Goal: Information Seeking & Learning: Check status

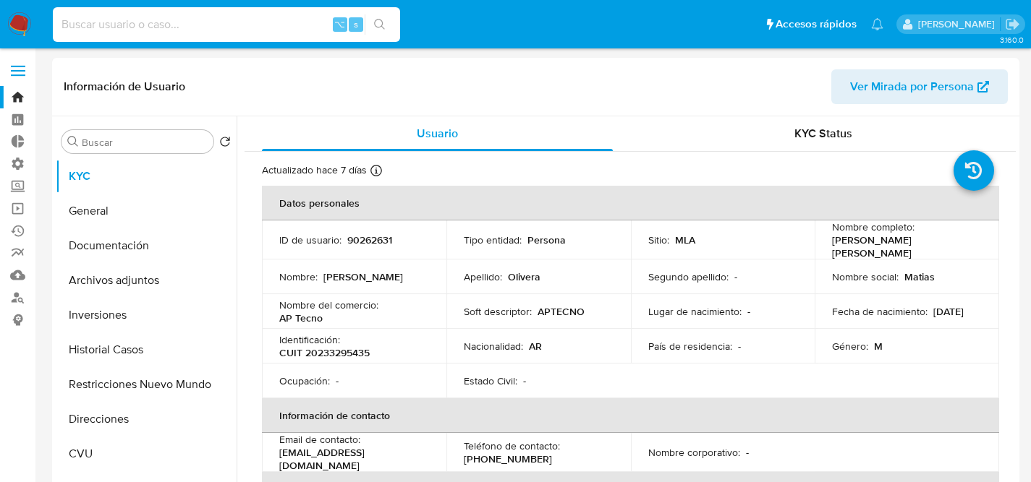
select select "10"
click at [272, 17] on input at bounding box center [226, 24] width 347 height 19
paste input "568293078"
type input "568293078"
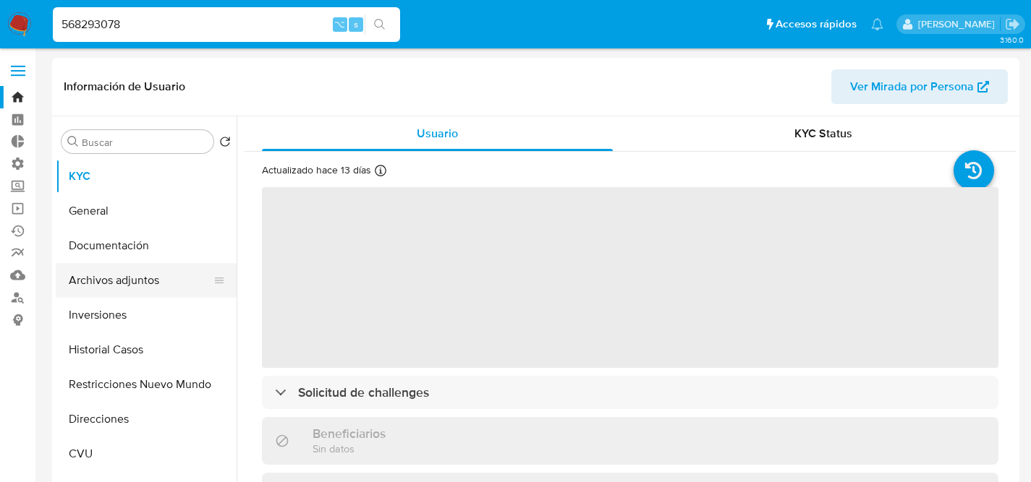
select select "10"
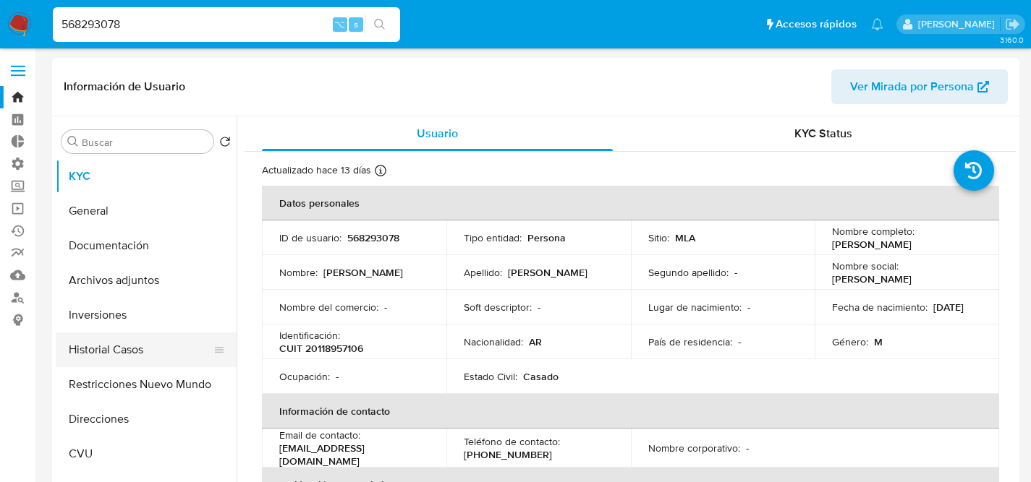
click at [109, 350] on button "Historial Casos" at bounding box center [140, 350] width 169 height 35
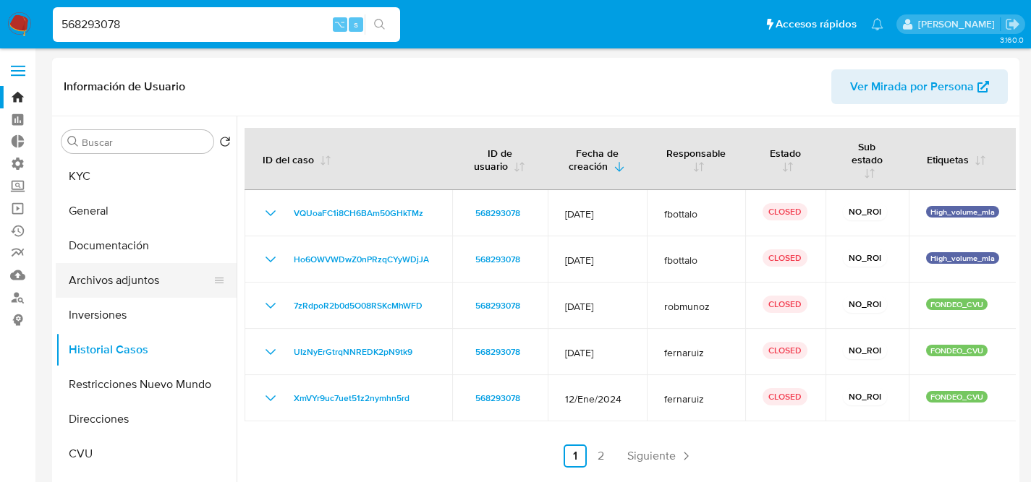
click at [118, 281] on button "Archivos adjuntos" at bounding box center [140, 280] width 169 height 35
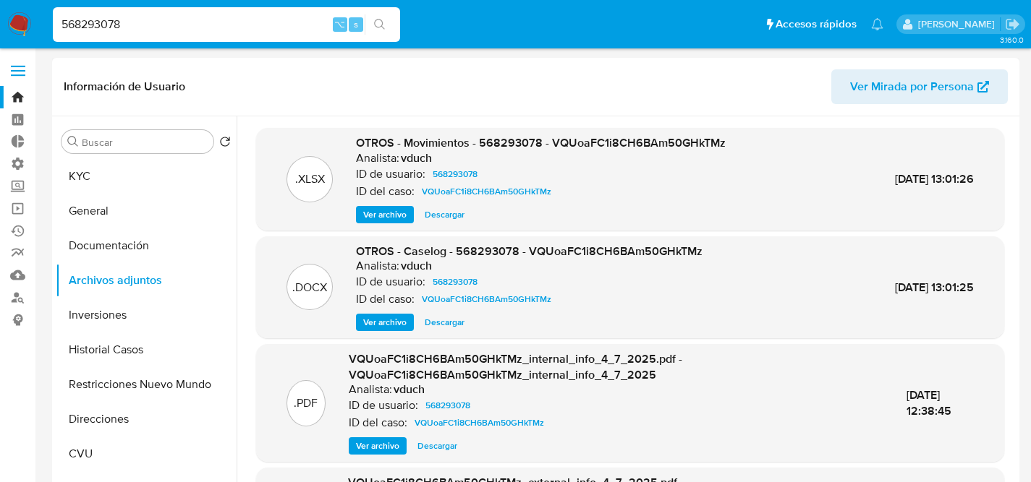
click at [377, 320] on span "Ver archivo" at bounding box center [384, 322] width 43 height 14
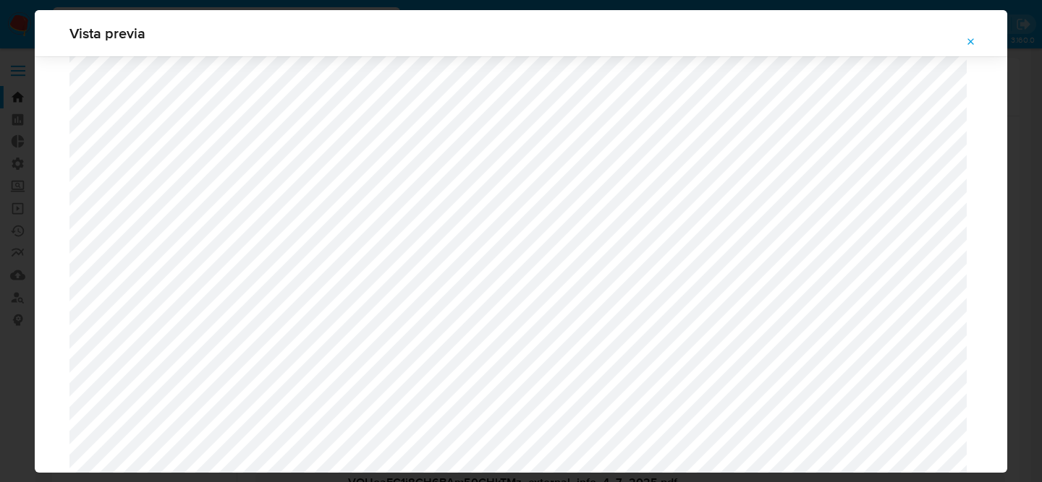
scroll to position [1088, 0]
click at [16, 271] on div "Vista previa" at bounding box center [521, 241] width 1042 height 482
click at [966, 39] on icon "Attachment preview" at bounding box center [971, 42] width 12 height 12
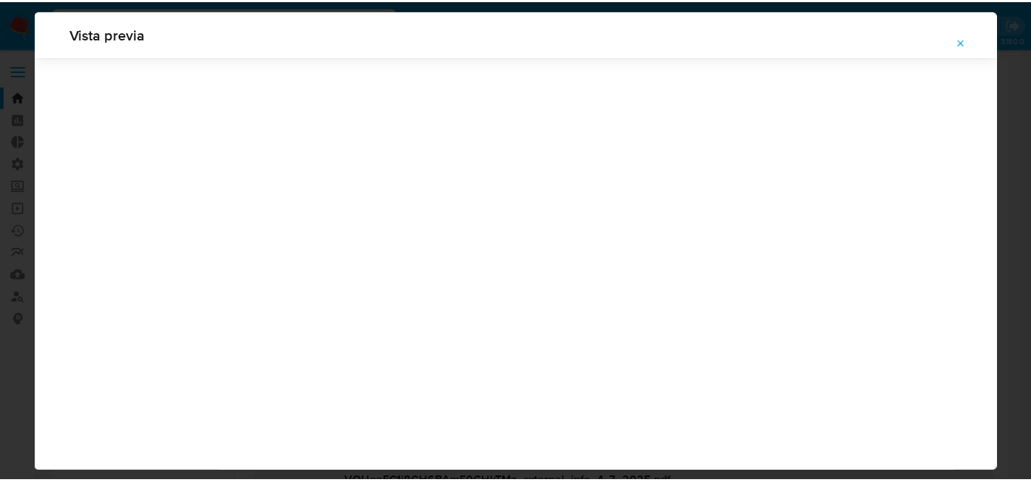
scroll to position [46, 0]
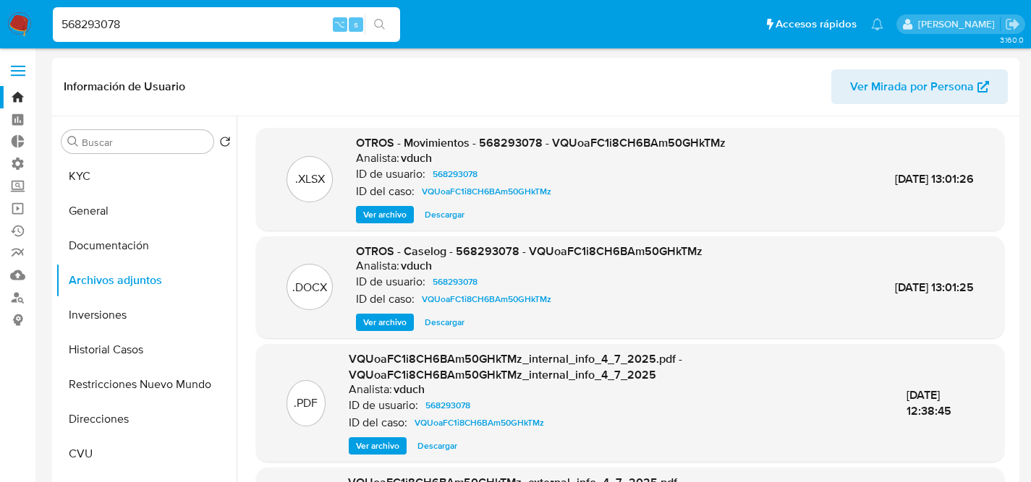
click at [162, 29] on input "568293078" at bounding box center [226, 24] width 347 height 19
paste input "23580273"
type input "2358027378"
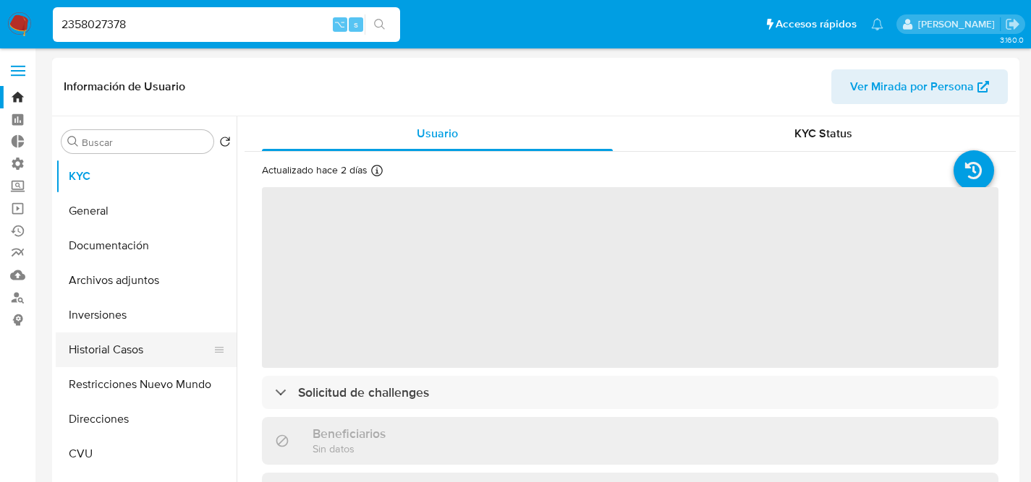
select select "10"
click at [111, 345] on button "Historial Casos" at bounding box center [140, 350] width 169 height 35
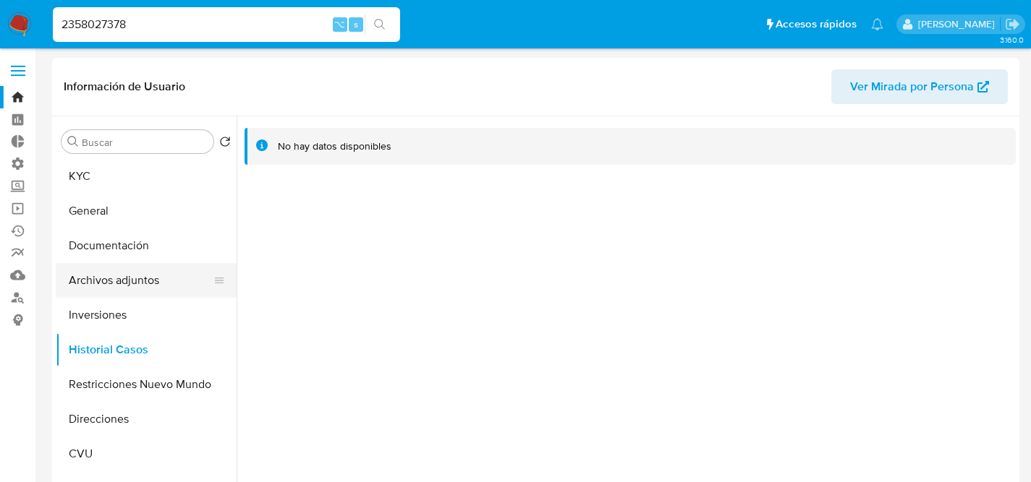
click at [154, 289] on button "Archivos adjuntos" at bounding box center [140, 280] width 169 height 35
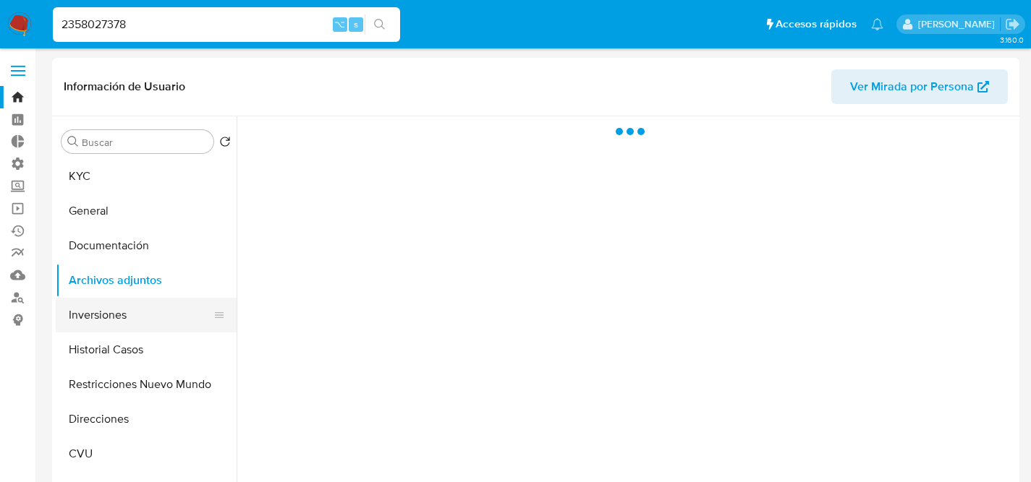
click at [119, 323] on button "Inversiones" at bounding box center [140, 315] width 169 height 35
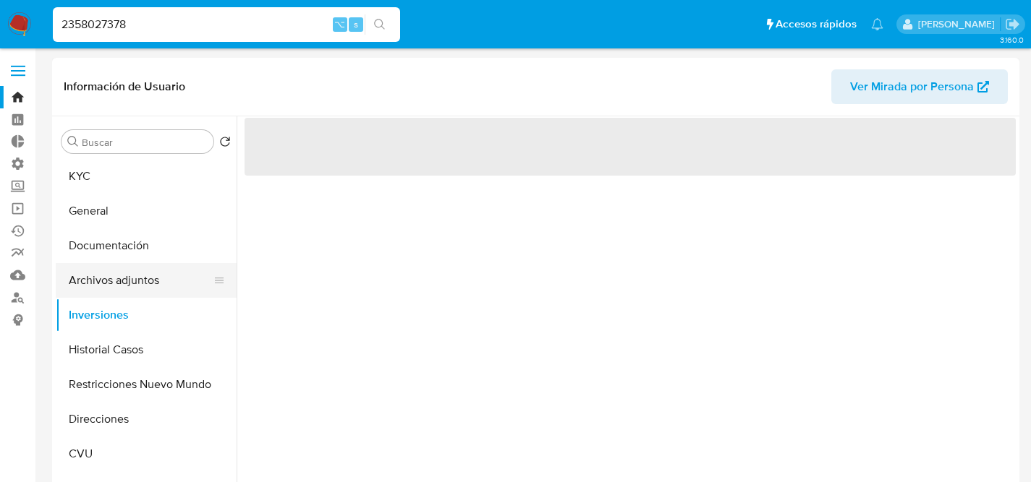
click at [124, 268] on button "Archivos adjuntos" at bounding box center [140, 280] width 169 height 35
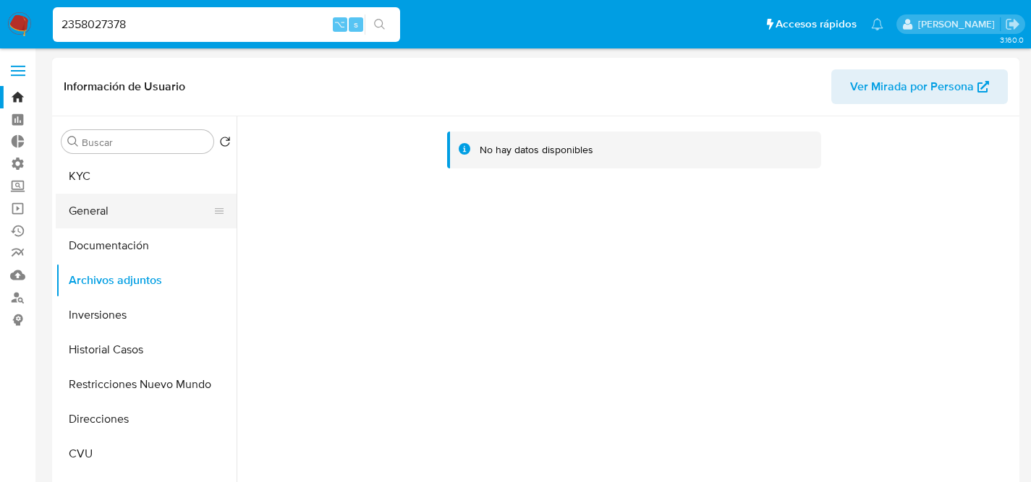
click at [88, 197] on button "General" at bounding box center [140, 211] width 169 height 35
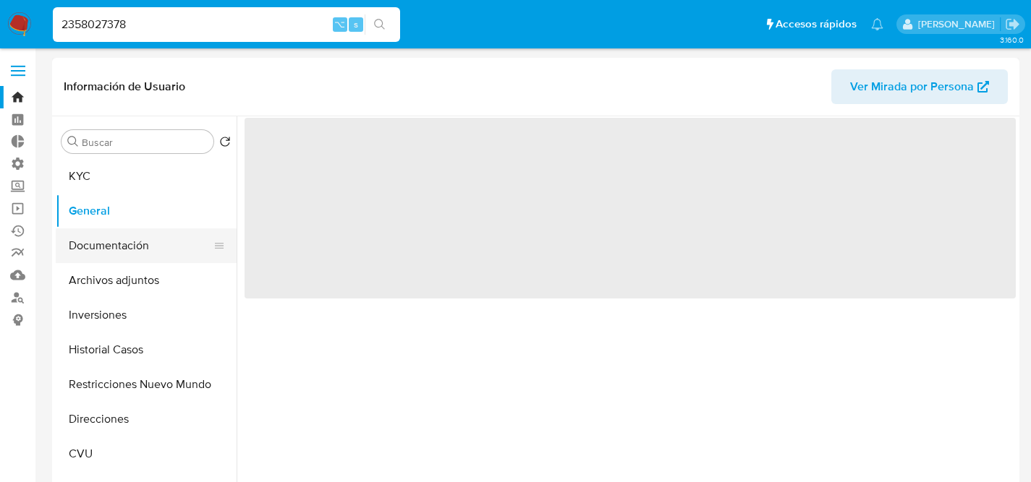
click at [85, 231] on button "Documentación" at bounding box center [140, 246] width 169 height 35
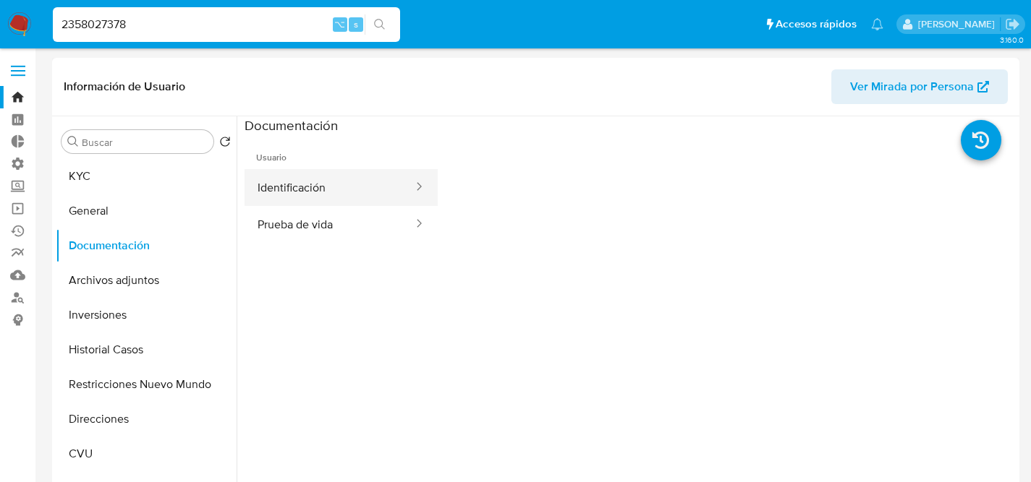
click at [338, 194] on button "Identificación" at bounding box center [329, 187] width 170 height 37
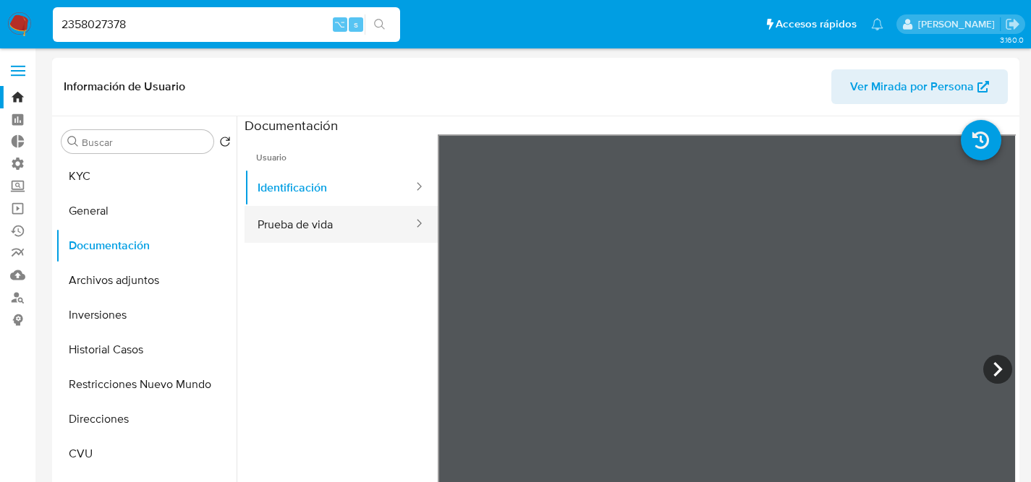
click at [343, 219] on button "Prueba de vida" at bounding box center [329, 224] width 170 height 37
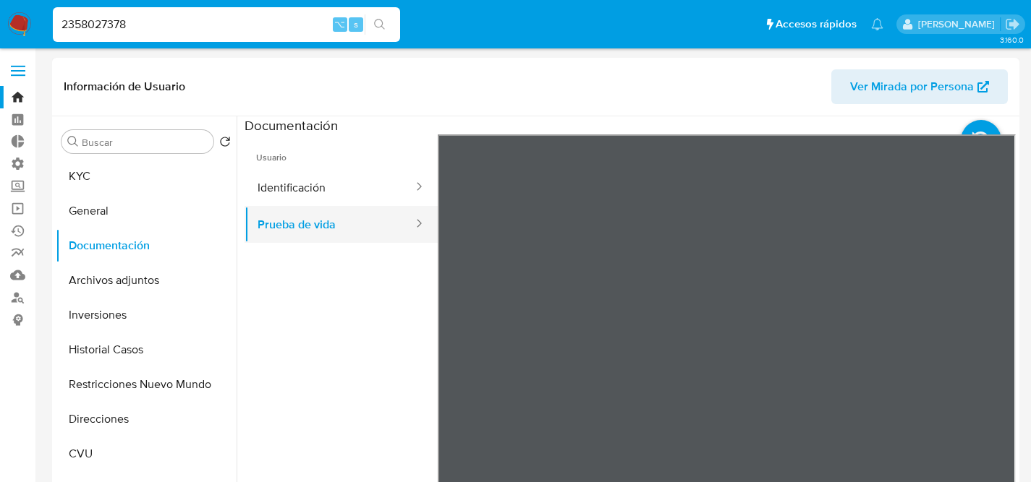
click at [315, 210] on button "Prueba de vida" at bounding box center [329, 224] width 170 height 37
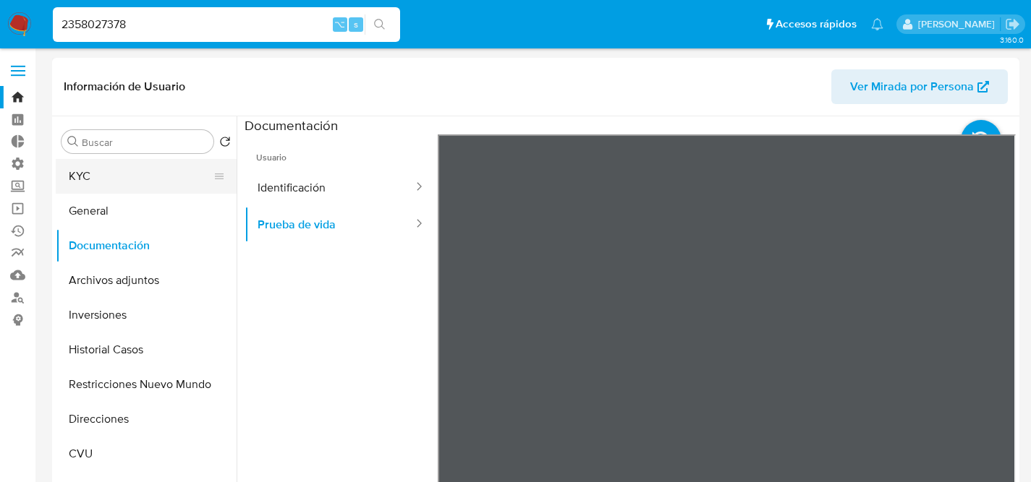
click at [102, 170] on button "KYC" at bounding box center [140, 176] width 169 height 35
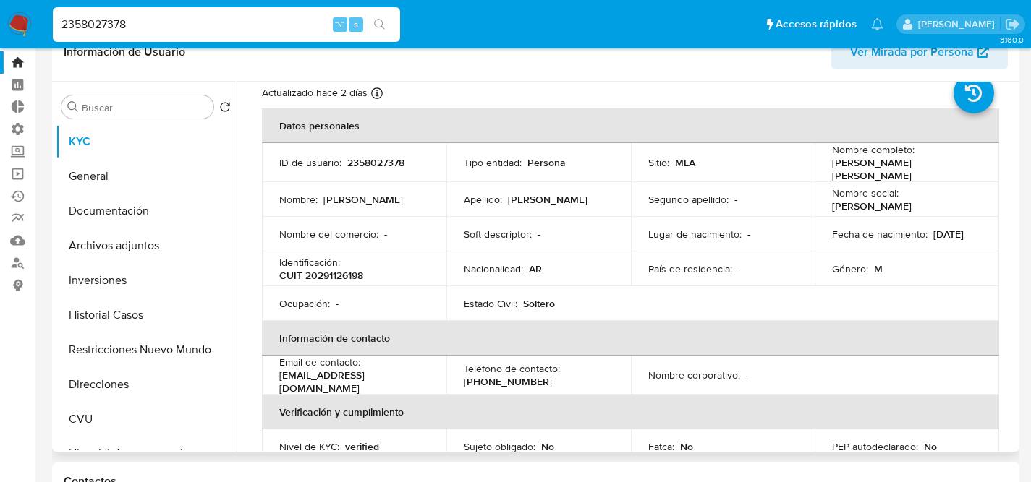
scroll to position [77, 0]
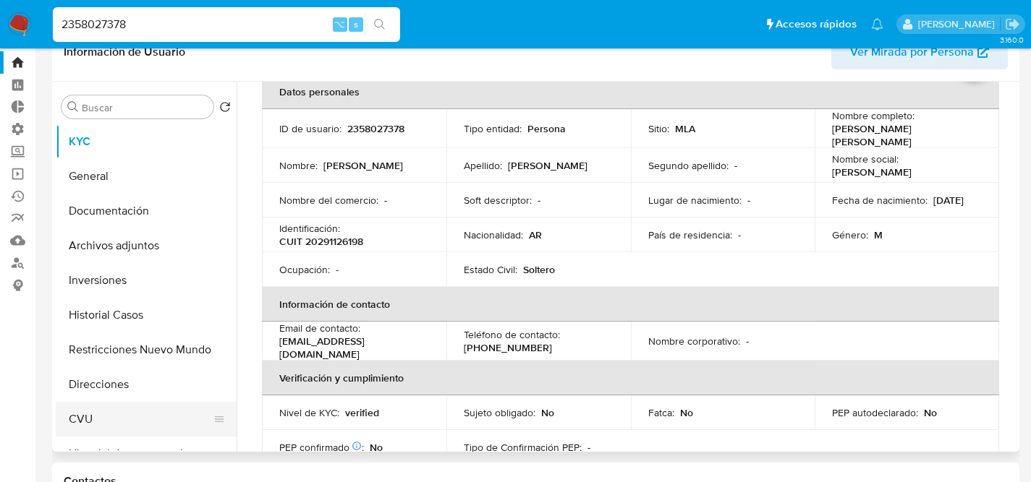
click at [98, 404] on button "CVU" at bounding box center [140, 419] width 169 height 35
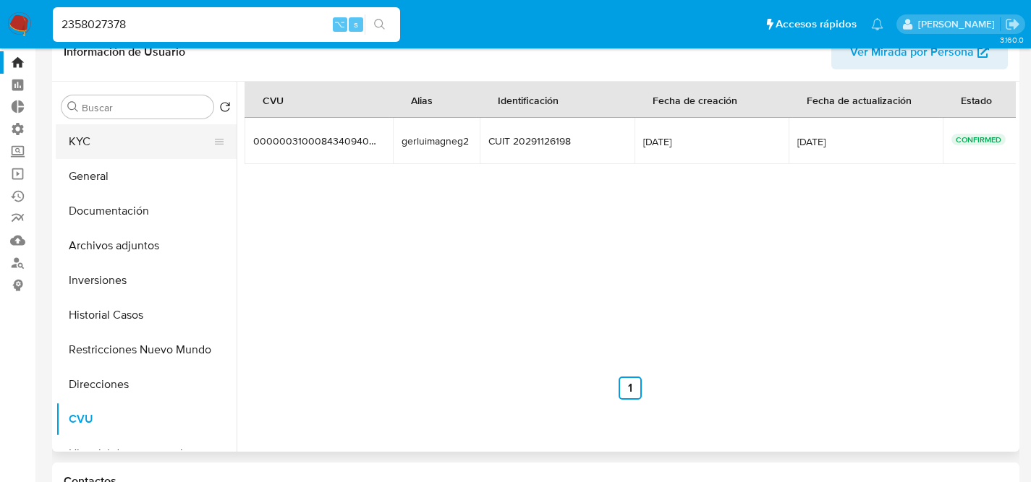
click at [73, 150] on button "KYC" at bounding box center [140, 141] width 169 height 35
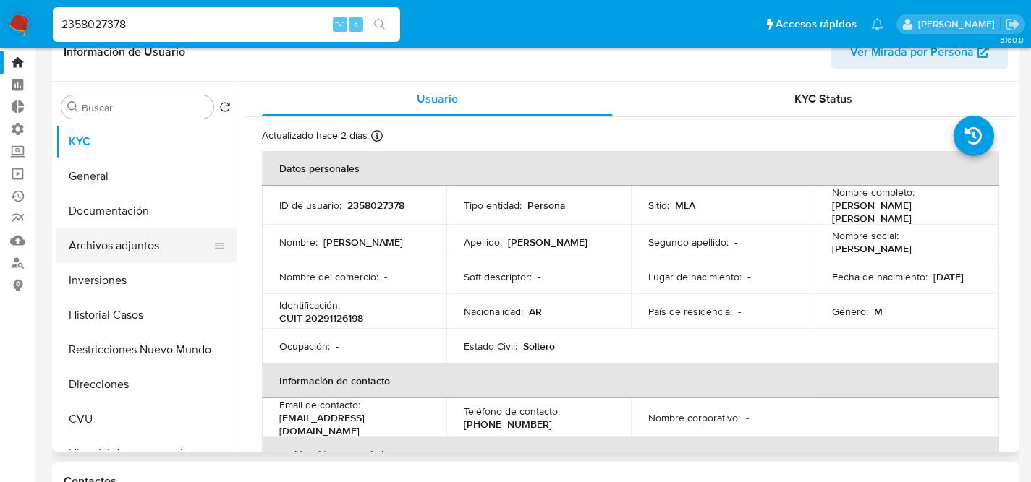
click at [96, 229] on button "Archivos adjuntos" at bounding box center [140, 246] width 169 height 35
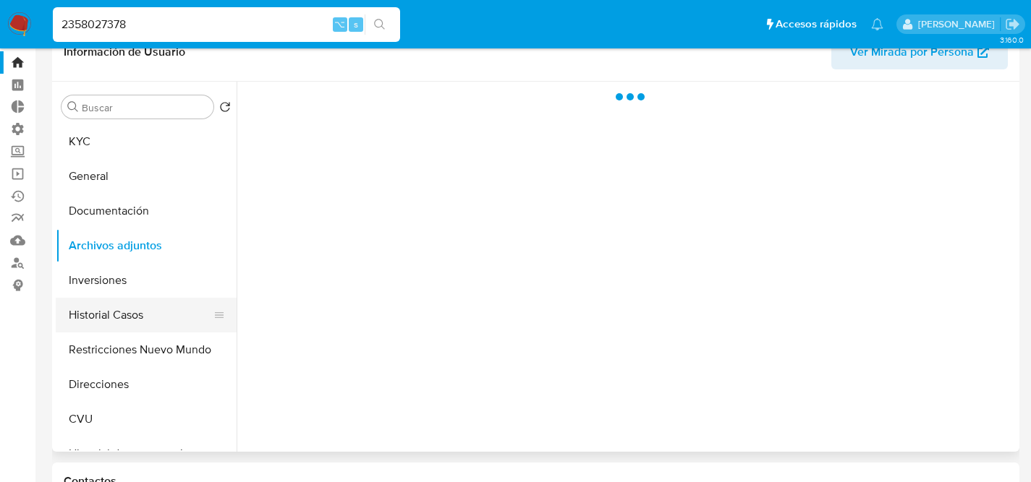
click at [98, 324] on button "Historial Casos" at bounding box center [140, 315] width 169 height 35
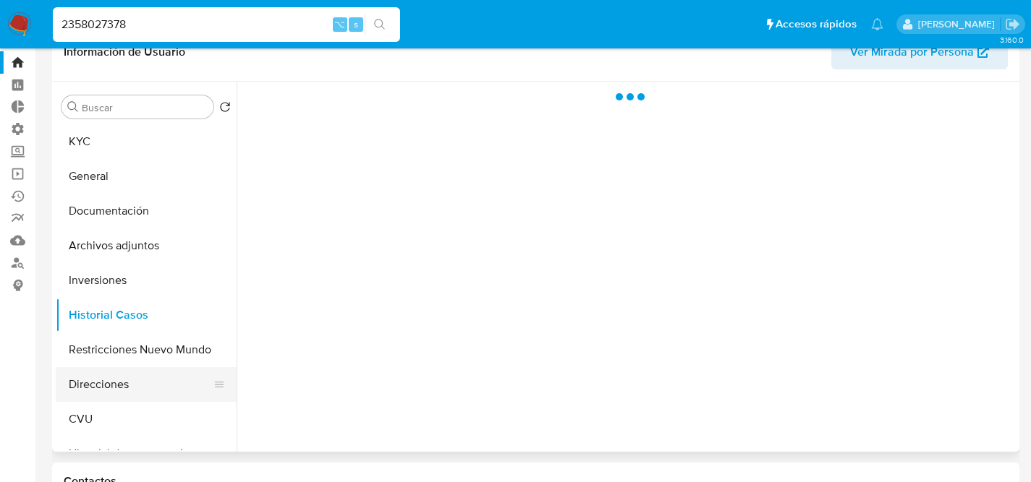
drag, startPoint x: 101, startPoint y: 388, endPoint x: 93, endPoint y: 417, distance: 30.0
click at [100, 391] on button "Direcciones" at bounding box center [140, 384] width 169 height 35
click at [93, 417] on button "CVU" at bounding box center [140, 419] width 169 height 35
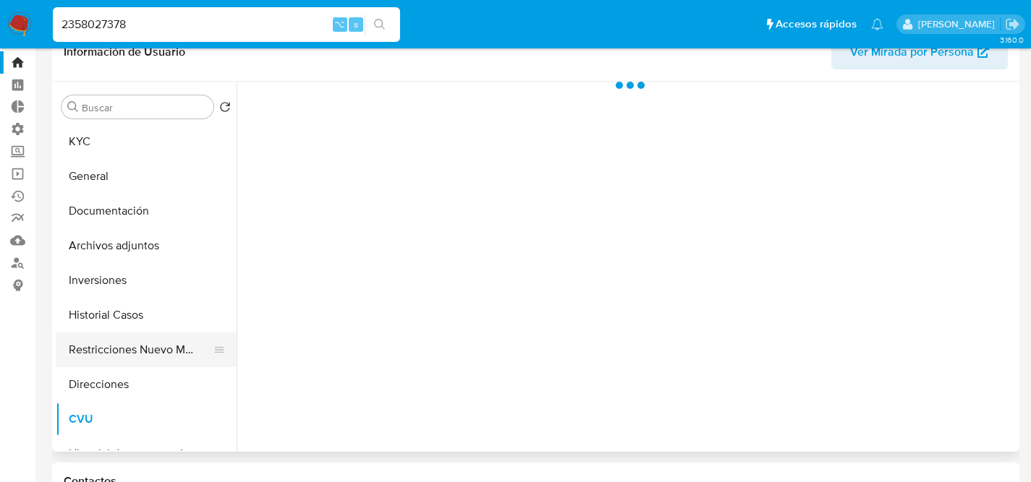
click at [111, 336] on button "Restricciones Nuevo Mundo" at bounding box center [140, 350] width 169 height 35
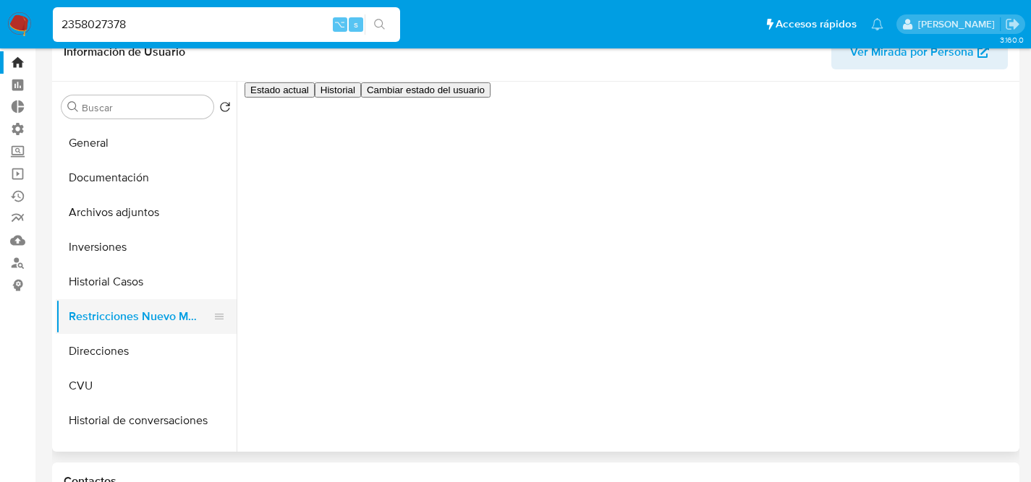
scroll to position [106, 0]
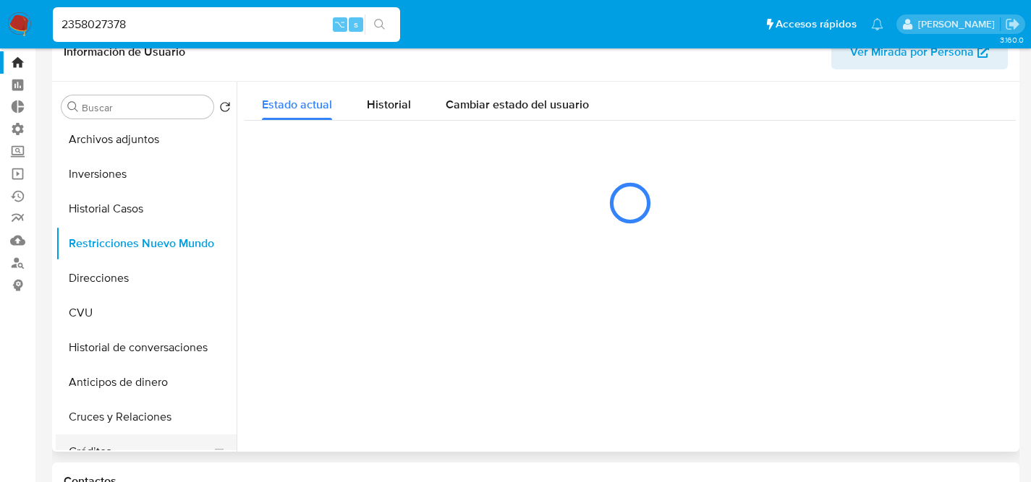
click at [99, 440] on button "Créditos" at bounding box center [140, 452] width 169 height 35
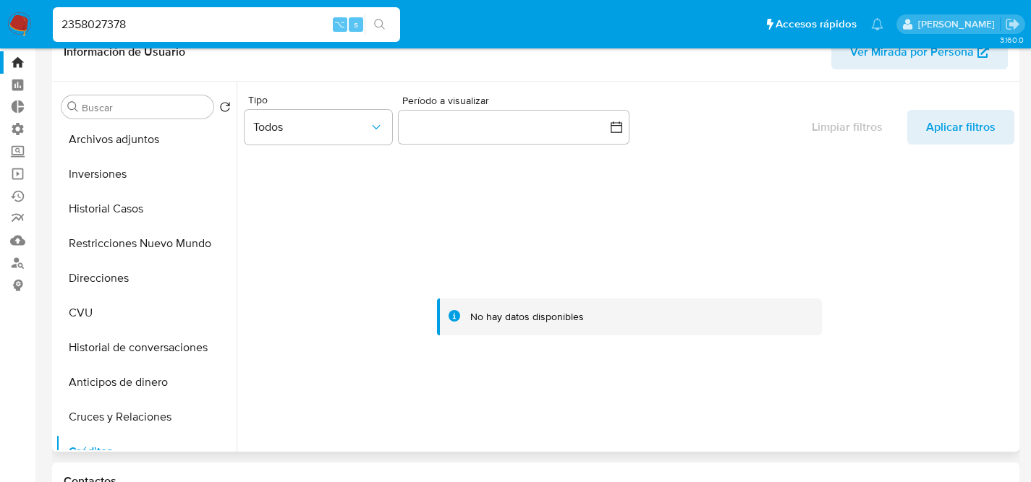
scroll to position [0, 0]
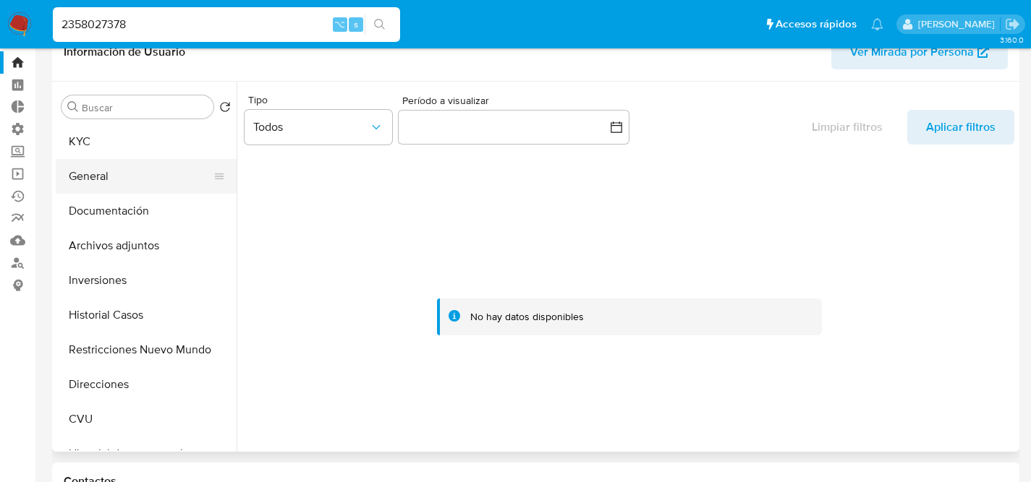
click at [111, 176] on button "General" at bounding box center [140, 176] width 169 height 35
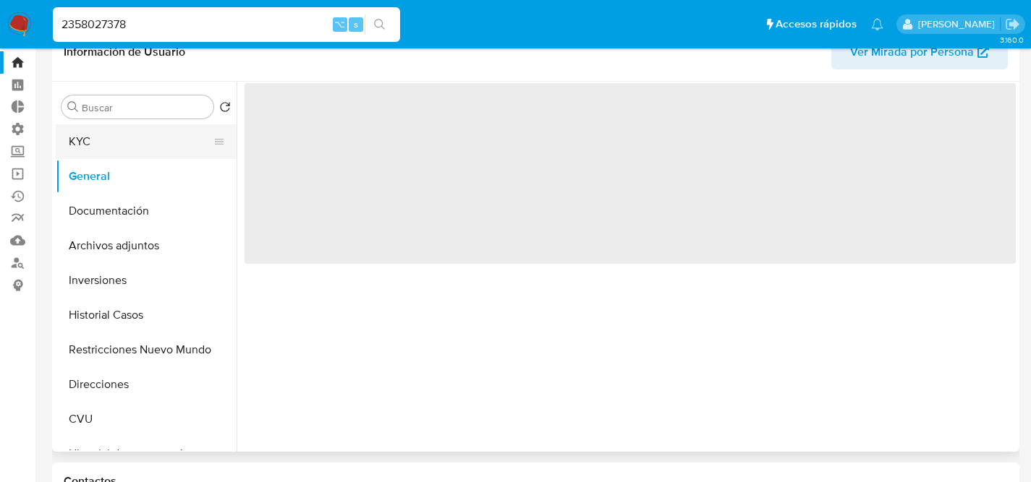
click at [72, 142] on button "KYC" at bounding box center [140, 141] width 169 height 35
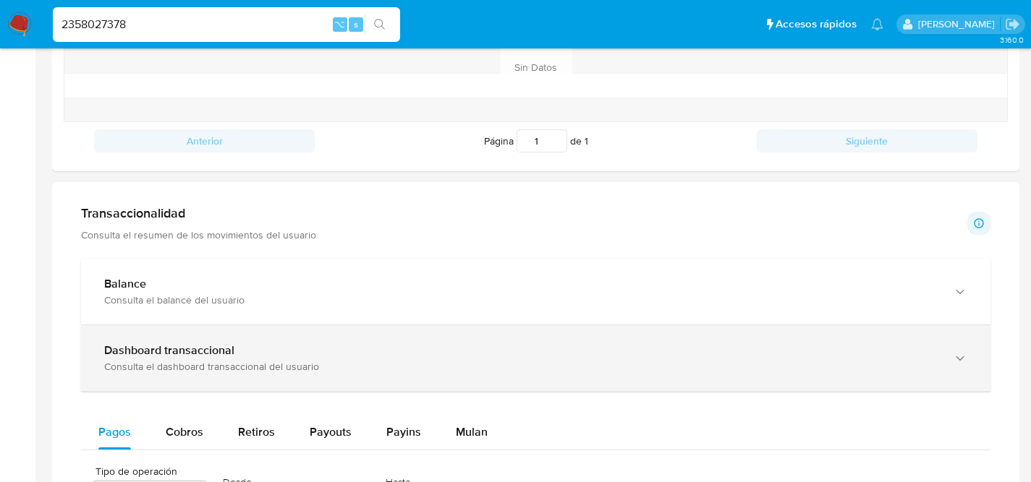
click at [203, 351] on b "Dashboard transaccional" at bounding box center [169, 350] width 130 height 17
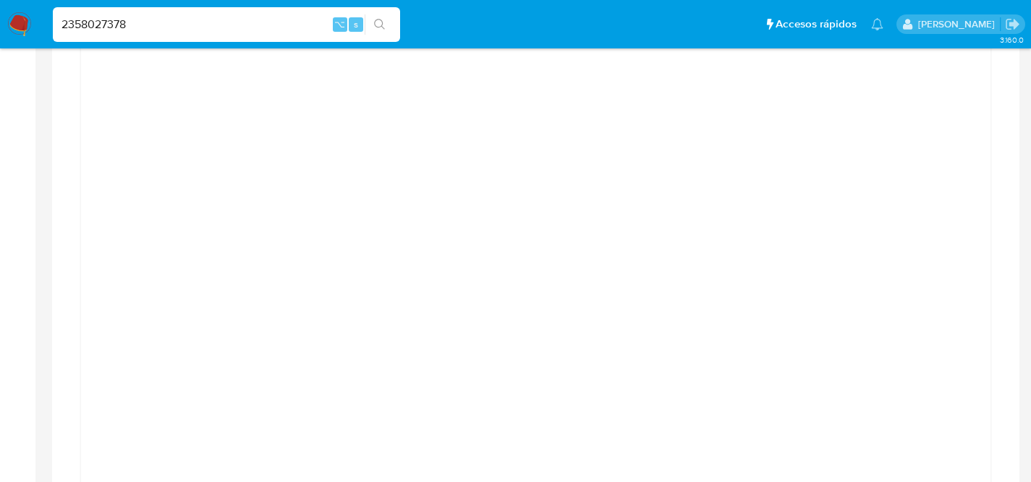
scroll to position [993, 0]
click at [22, 311] on aside "Bandeja Tablero Tablero Externo Administración Reglas Roles Usuarios Equipos Co…" at bounding box center [17, 436] width 35 height 2859
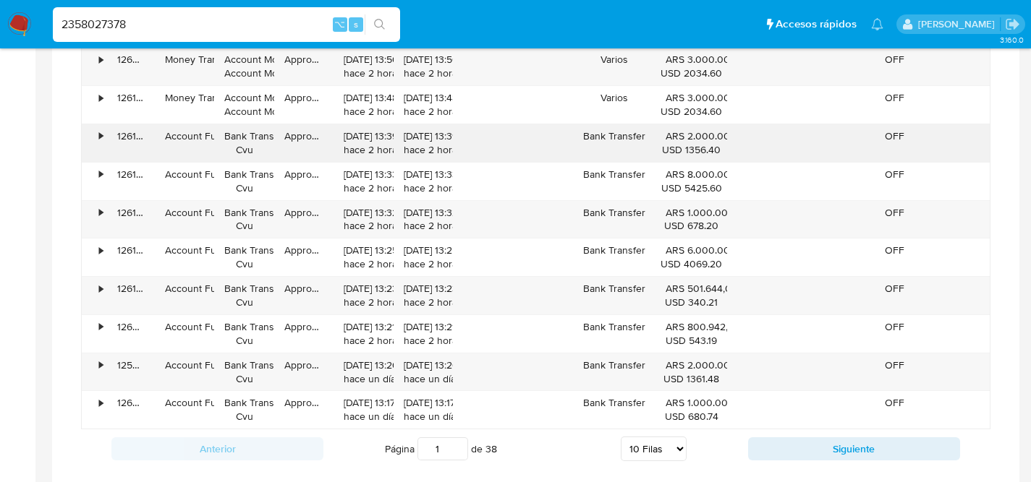
scroll to position [1985, 0]
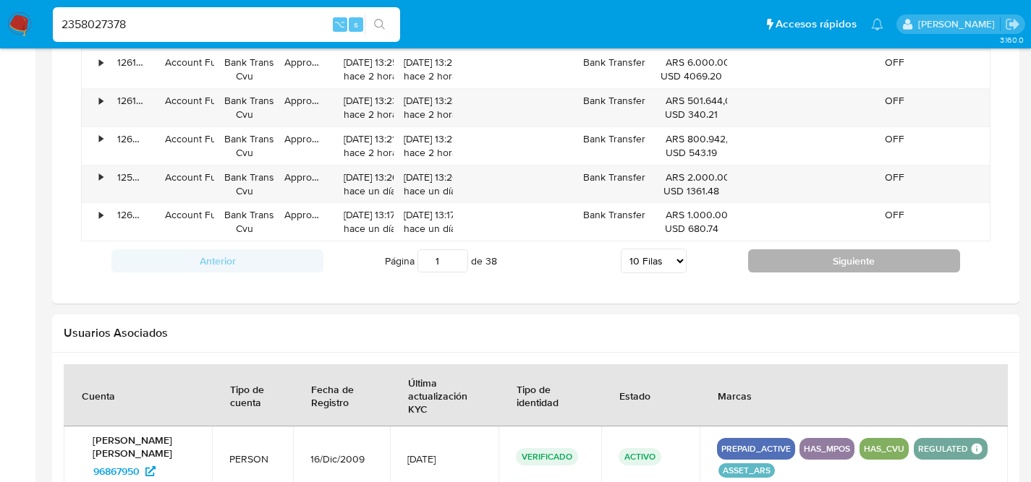
click at [825, 261] on button "Siguiente" at bounding box center [854, 261] width 212 height 23
type input "2"
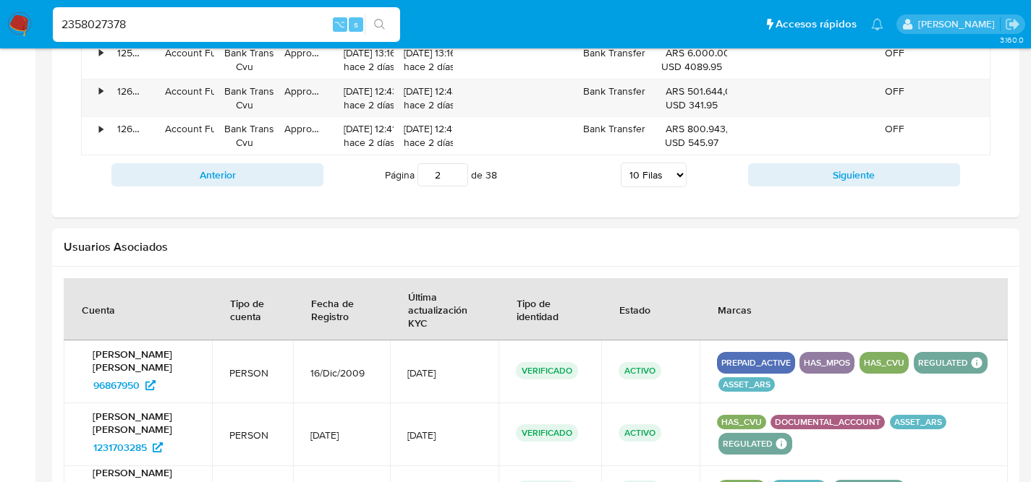
scroll to position [2011, 0]
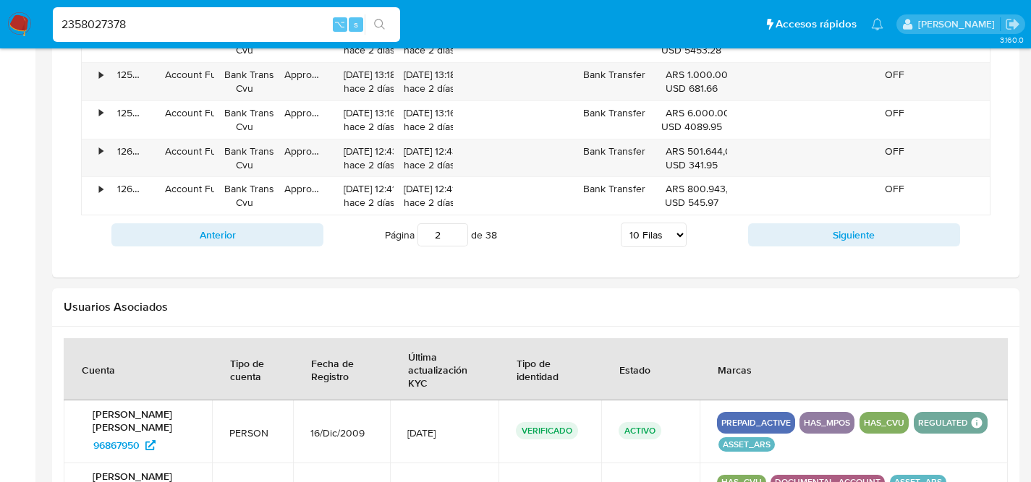
click at [858, 224] on div "Siguiente" at bounding box center [854, 234] width 212 height 23
click at [237, 12] on div "2358027378 ⌥ s" at bounding box center [226, 24] width 347 height 35
click at [234, 15] on input "2358027378" at bounding box center [226, 24] width 347 height 19
click at [229, 20] on input "2358027378" at bounding box center [226, 24] width 347 height 19
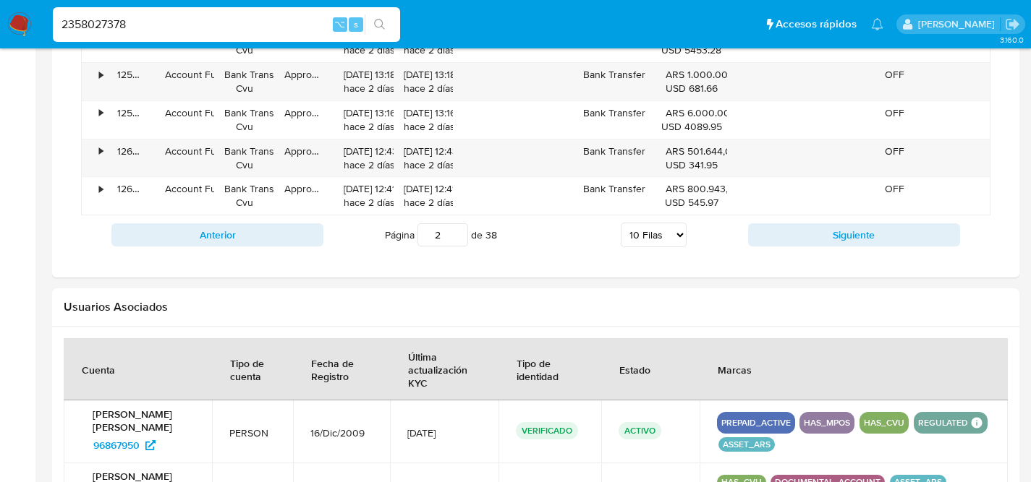
click at [229, 20] on input "2358027378" at bounding box center [226, 24] width 347 height 19
paste input "1790897411"
type input "1790897411"
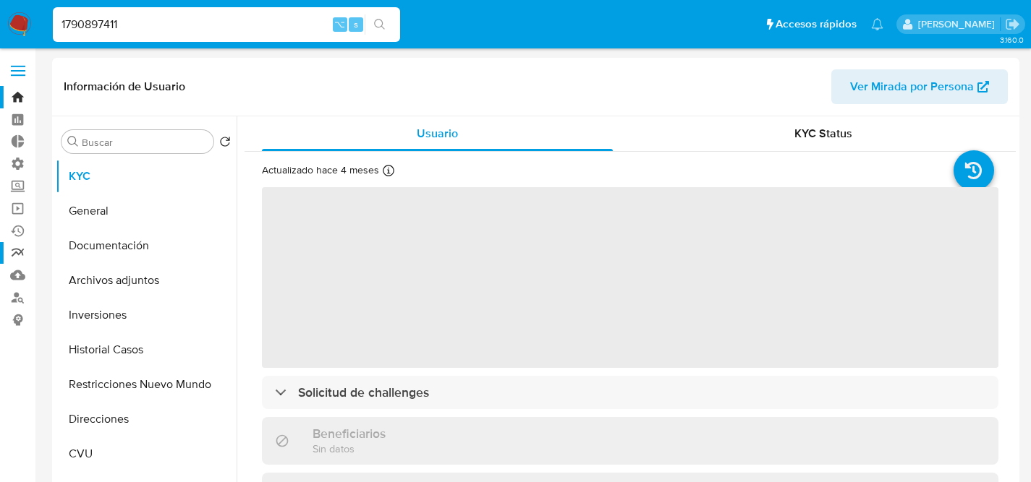
select select "10"
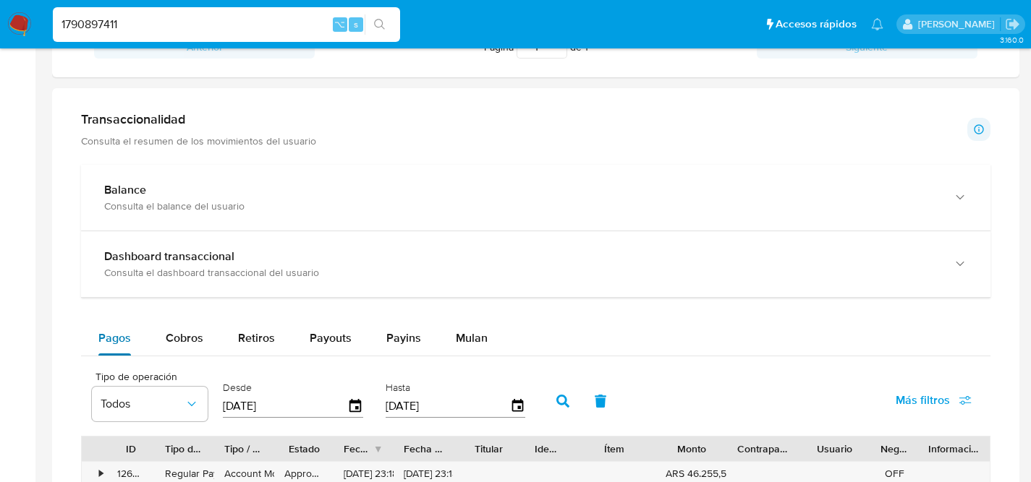
scroll to position [655, 0]
click at [256, 335] on span "Retiros" at bounding box center [256, 337] width 37 height 17
select select "10"
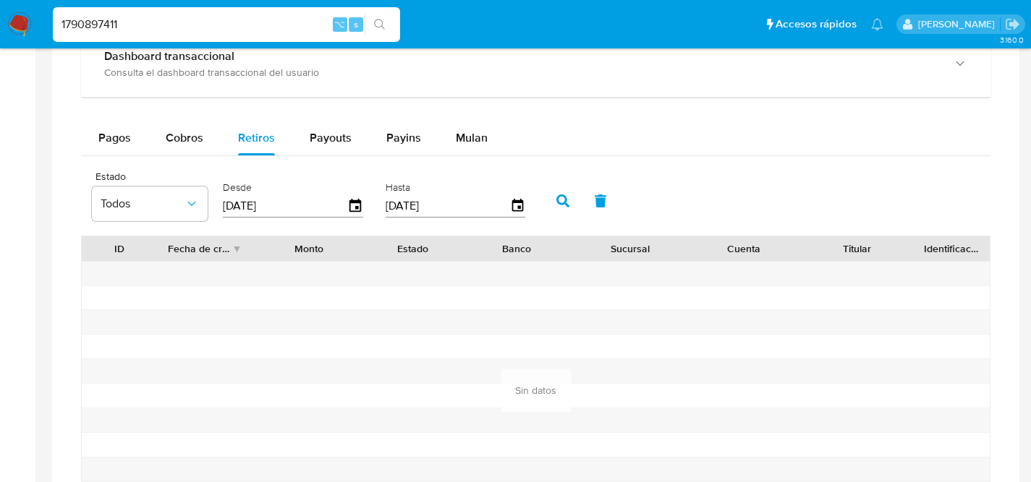
scroll to position [856, 0]
click at [331, 141] on span "Payouts" at bounding box center [331, 137] width 42 height 17
select select "10"
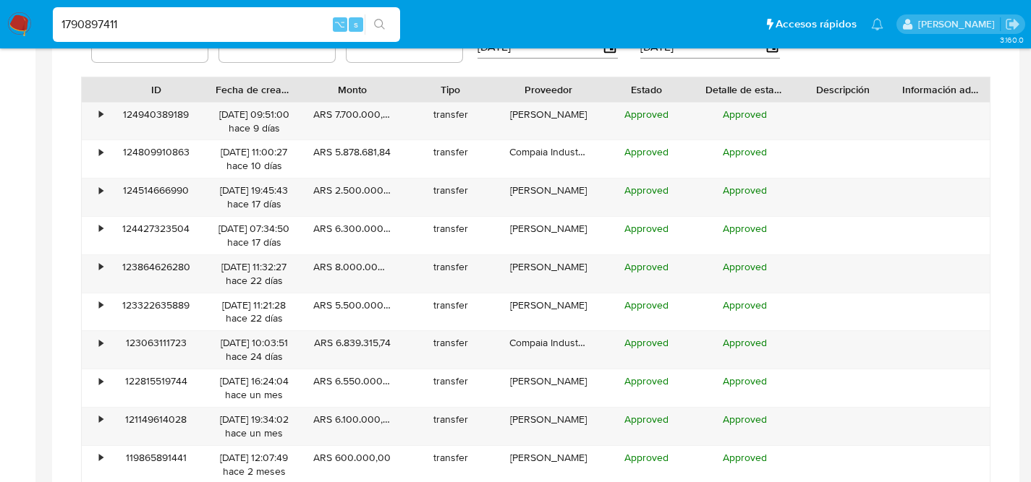
scroll to position [851, 0]
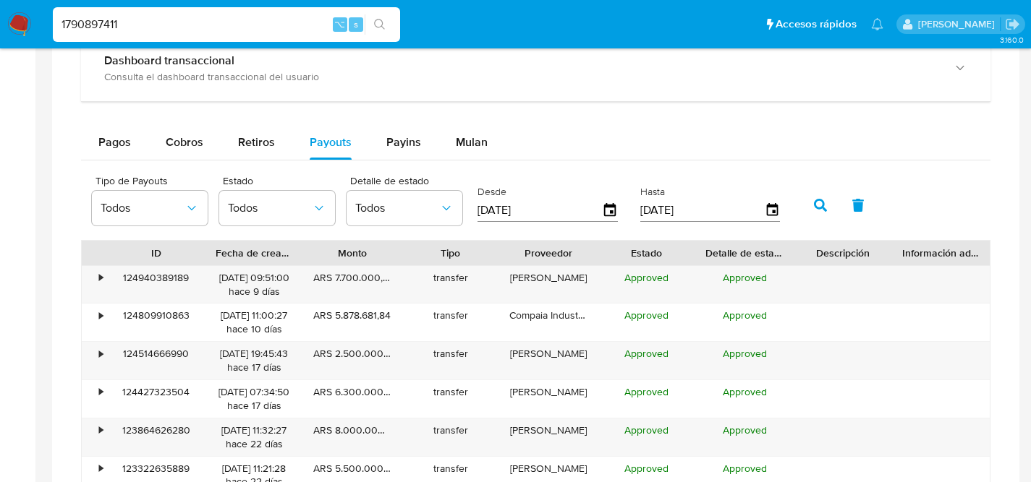
click at [54, 146] on div at bounding box center [535, 301] width 967 height 818
click at [95, 146] on button "Pagos" at bounding box center [114, 142] width 67 height 35
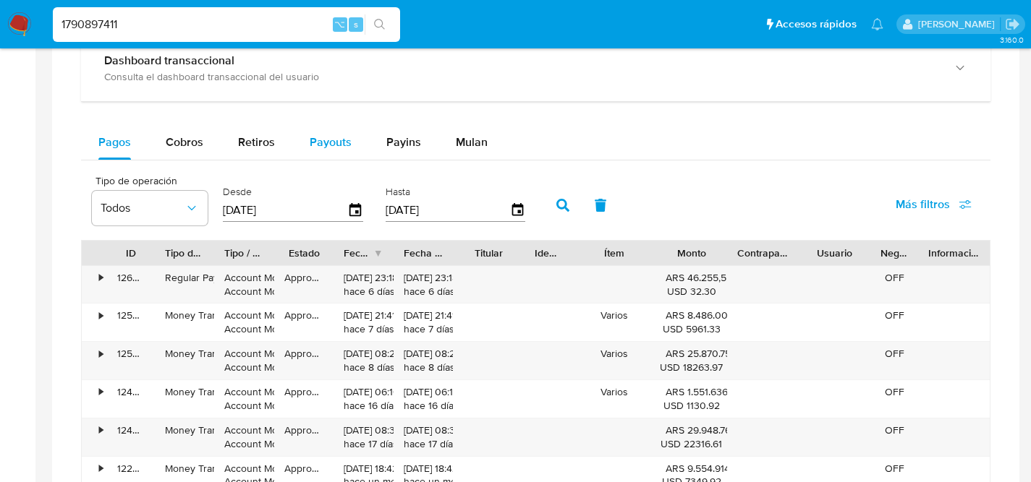
click at [310, 140] on span "Payouts" at bounding box center [331, 142] width 42 height 17
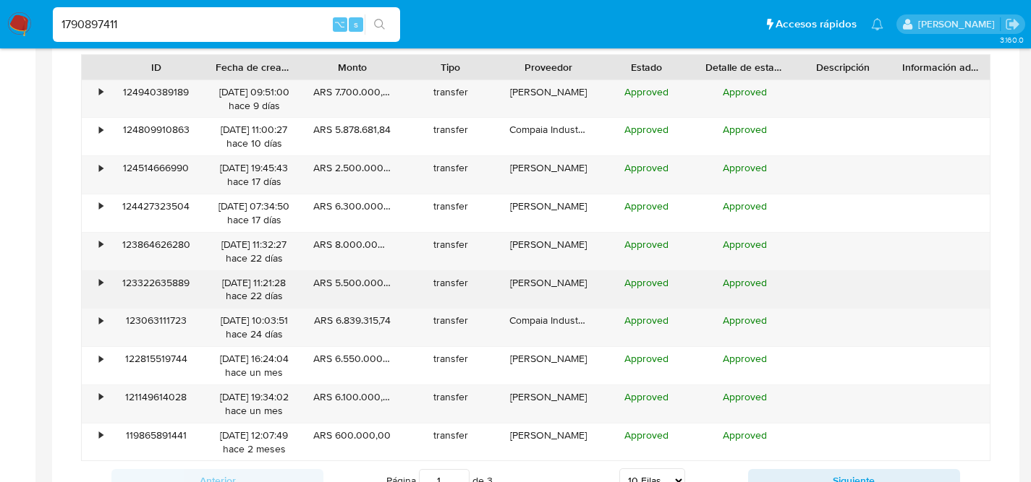
scroll to position [1036, 0]
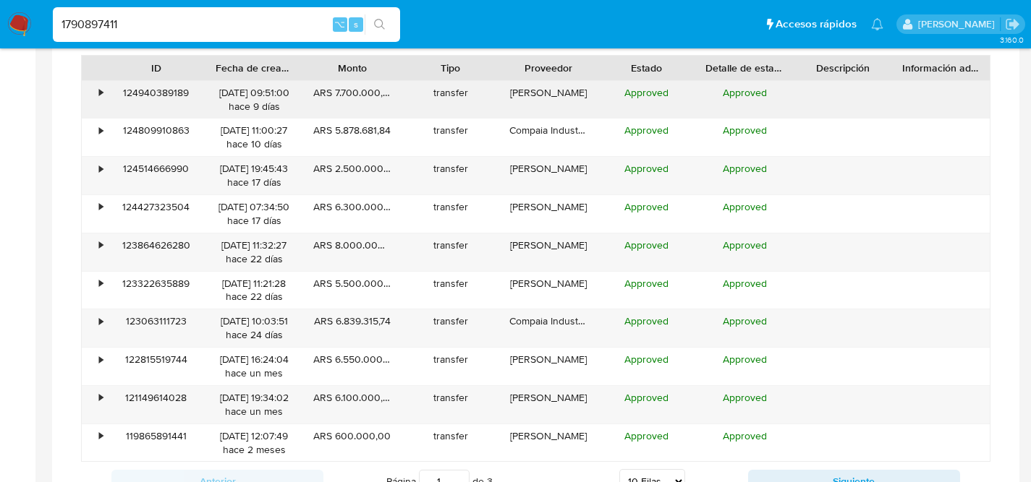
click at [553, 101] on div "Molina, Erika Romina" at bounding box center [548, 100] width 98 height 38
click at [553, 98] on div "Molina, Erika Romina" at bounding box center [548, 100] width 98 height 38
click at [143, 97] on div "124940389189" at bounding box center [156, 100] width 98 height 38
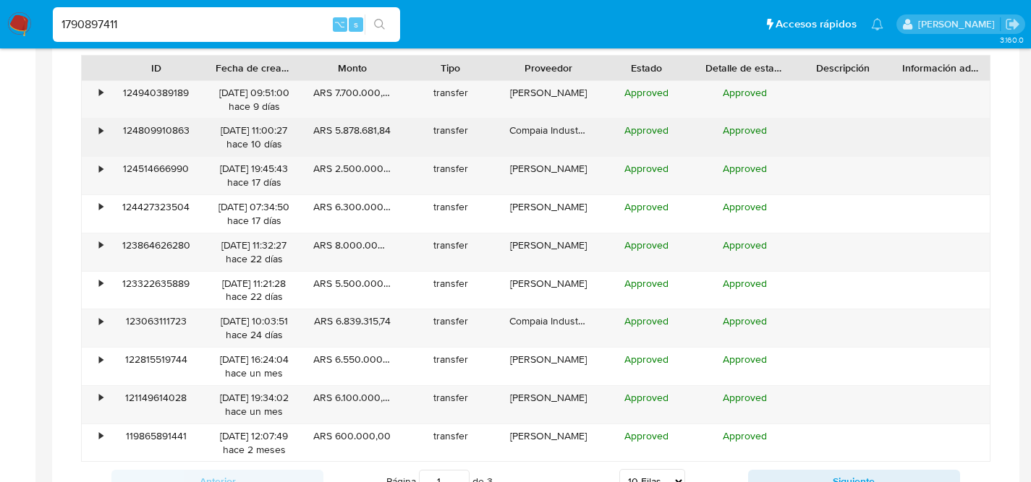
click at [522, 132] on div "Compaia Industrial Cervecera Sa" at bounding box center [548, 138] width 98 height 38
click at [93, 135] on div "•" at bounding box center [94, 138] width 25 height 38
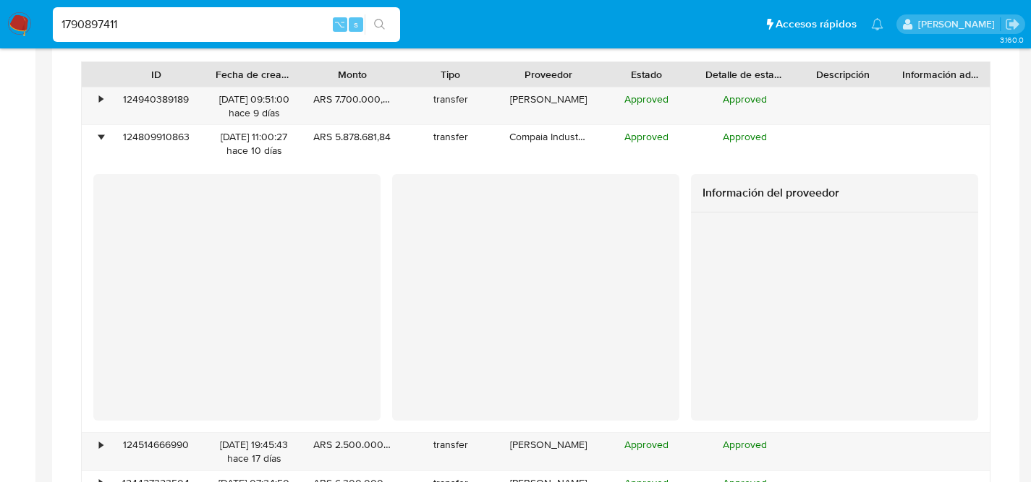
scroll to position [1019, 0]
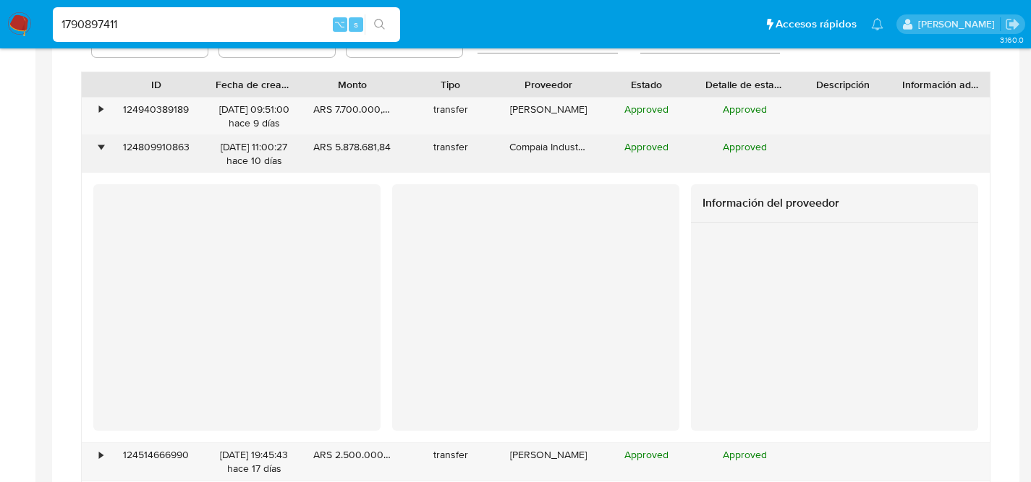
click at [99, 150] on div "•" at bounding box center [101, 147] width 4 height 14
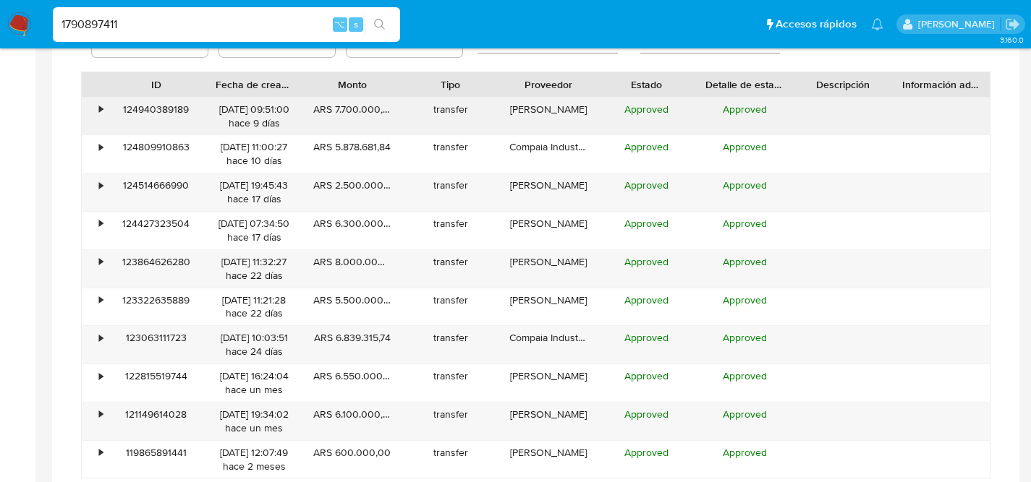
click at [88, 112] on div "•" at bounding box center [94, 117] width 25 height 38
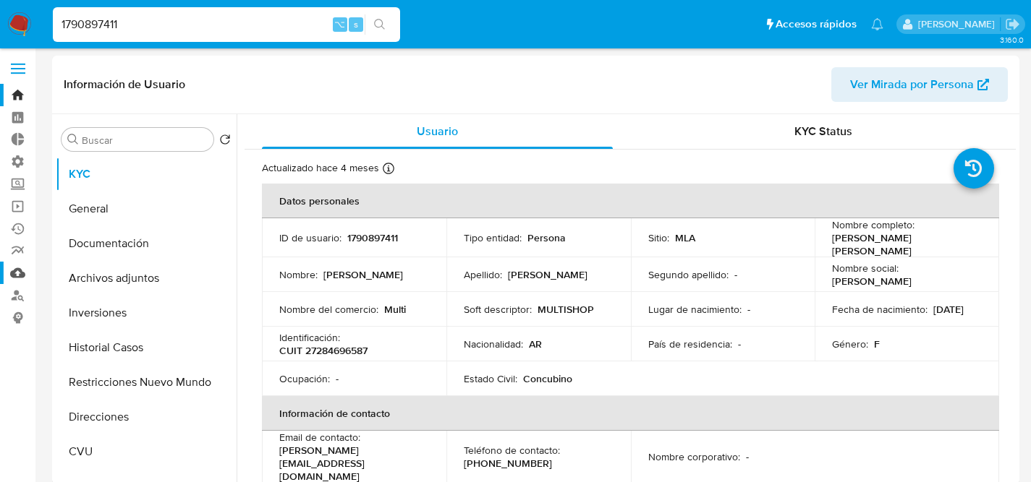
scroll to position [3, 0]
click at [145, 255] on button "Documentación" at bounding box center [140, 243] width 169 height 35
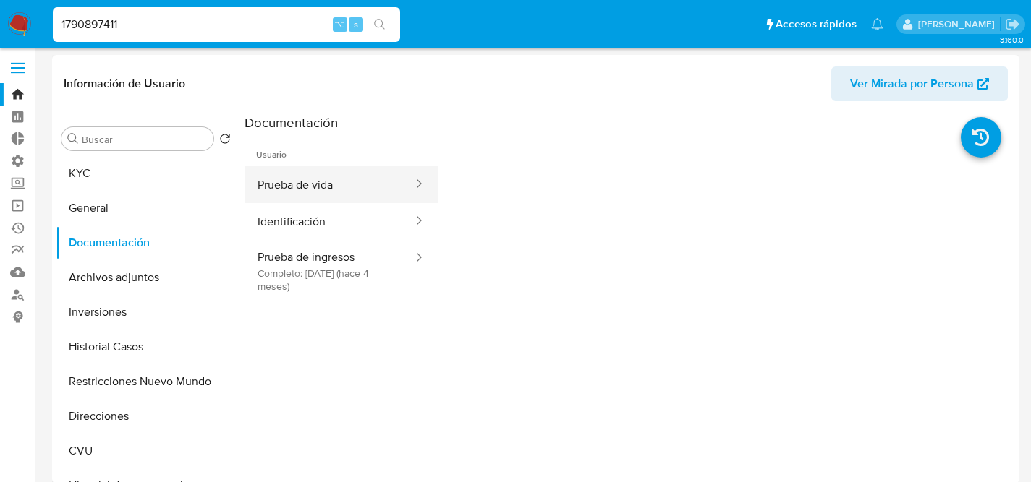
click at [329, 190] on button "Prueba de vida" at bounding box center [329, 184] width 170 height 37
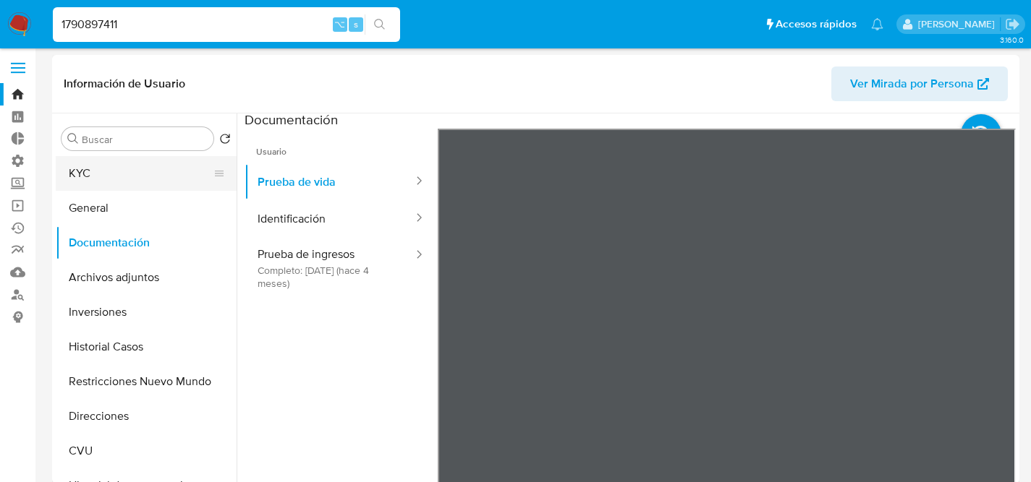
click at [101, 166] on button "KYC" at bounding box center [140, 173] width 169 height 35
